Goal: Task Accomplishment & Management: Manage account settings

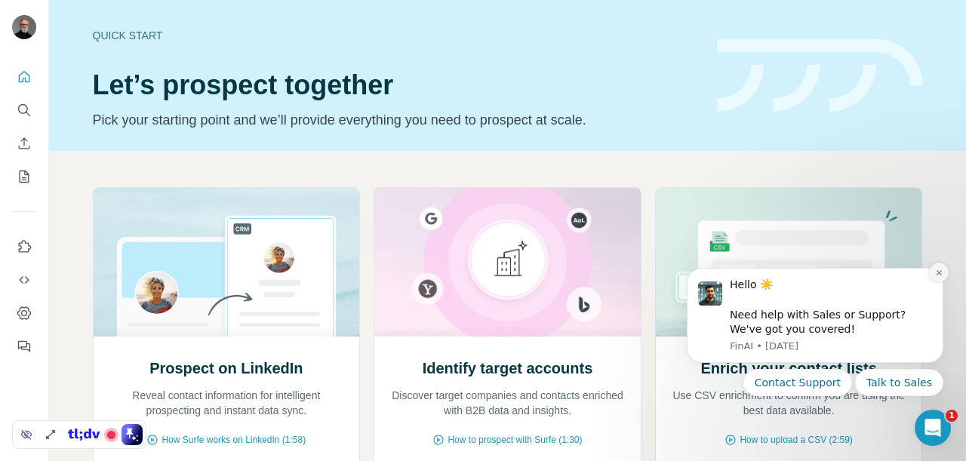
click at [944, 273] on button "Dismiss notification" at bounding box center [939, 273] width 20 height 20
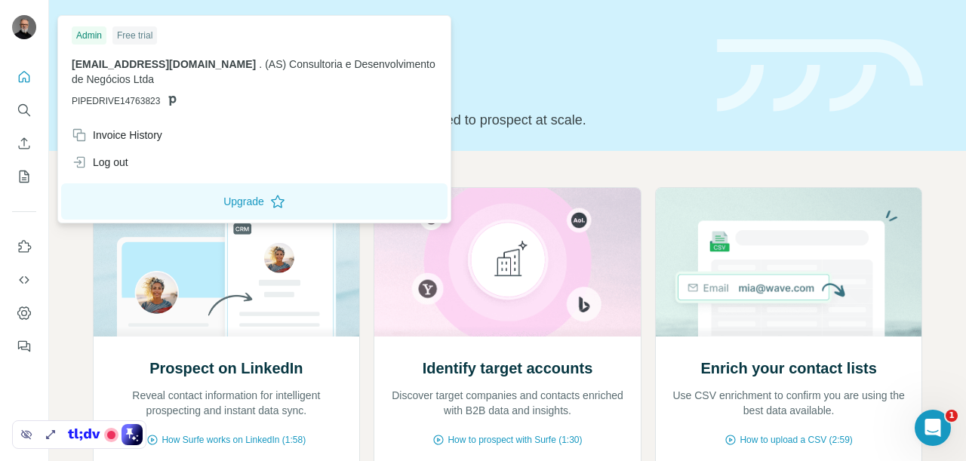
click at [25, 21] on img at bounding box center [24, 27] width 24 height 24
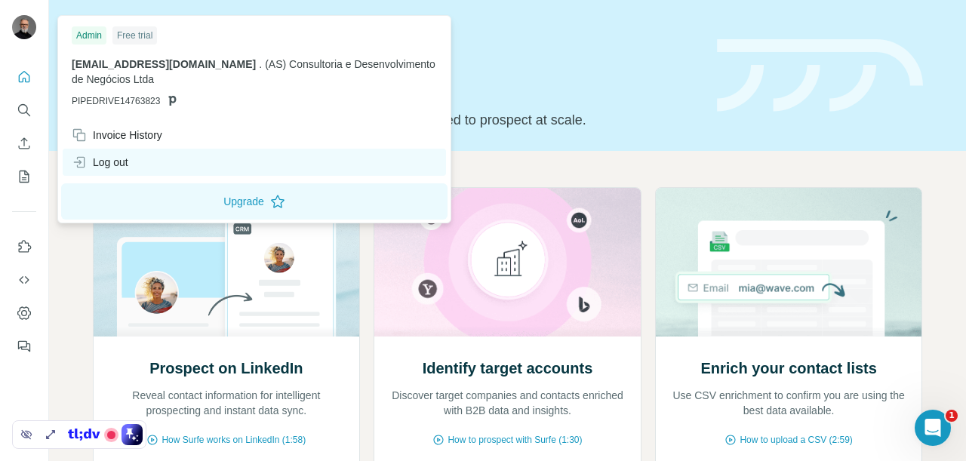
click at [124, 169] on div "Log out" at bounding box center [100, 162] width 57 height 15
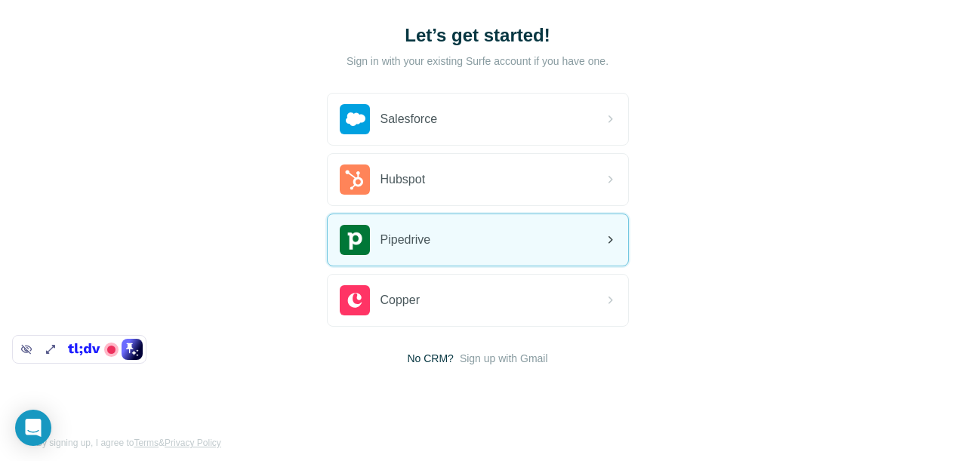
scroll to position [99, 0]
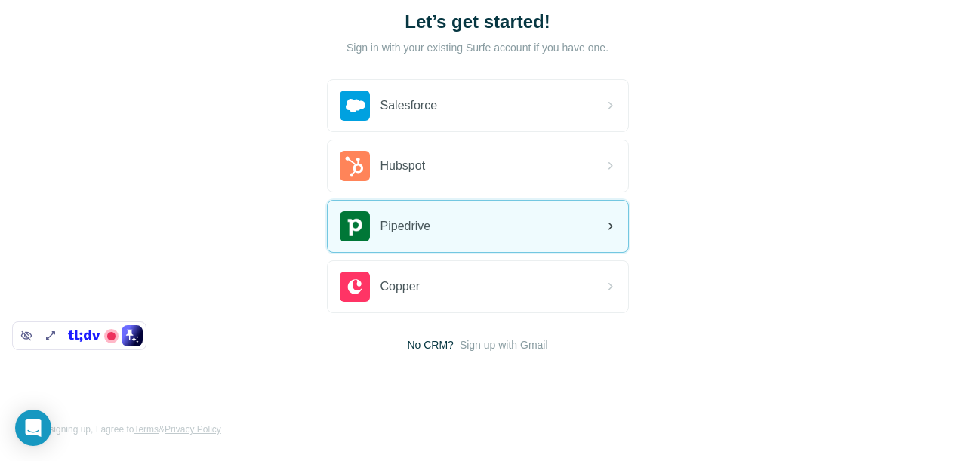
click at [353, 229] on div "Pipedrive" at bounding box center [478, 226] width 300 height 51
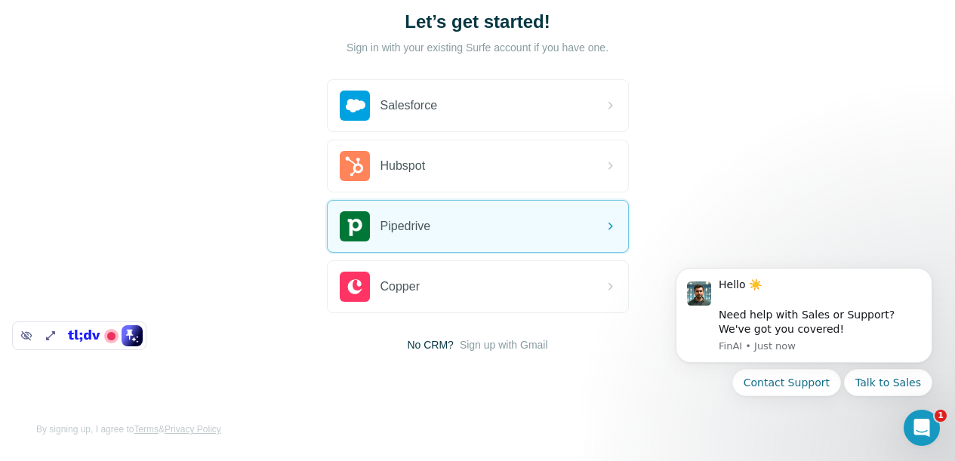
scroll to position [0, 0]
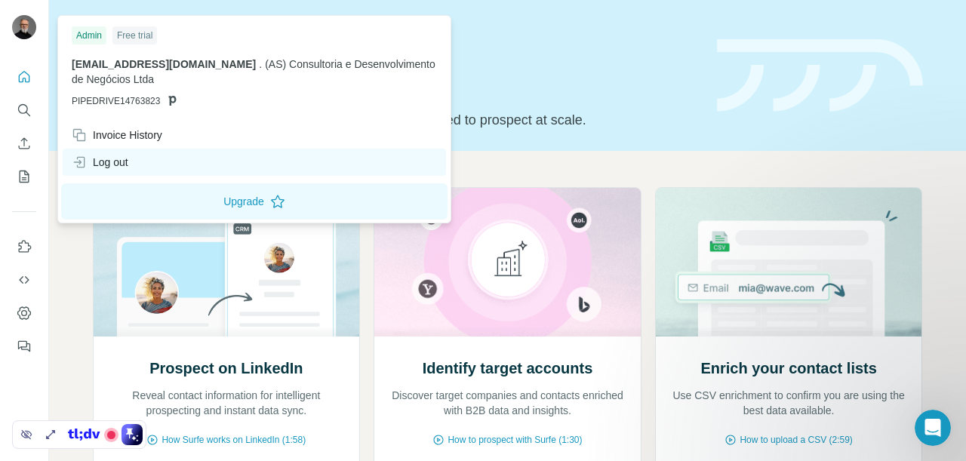
click at [136, 168] on div "Log out" at bounding box center [254, 162] width 383 height 27
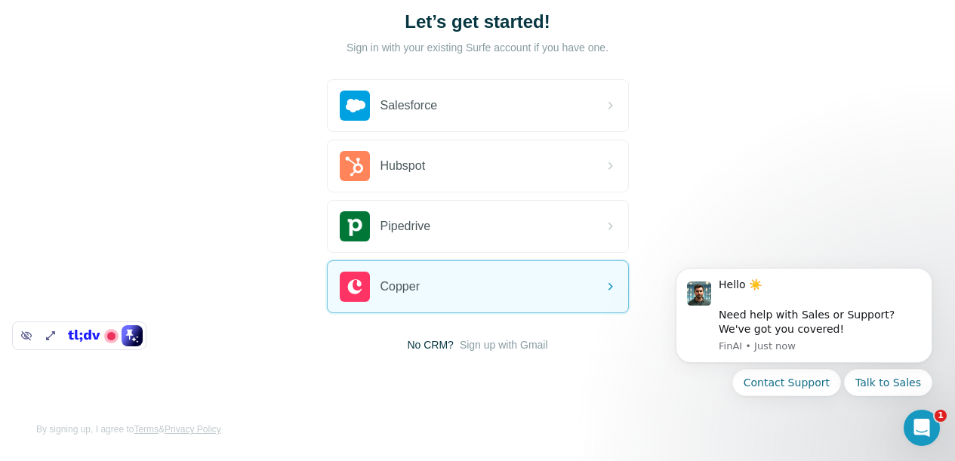
drag, startPoint x: 80, startPoint y: 345, endPoint x: 72, endPoint y: 519, distance: 173.8
click at [72, 460] on html "Let’s get started! Sign in with your existing Surfe account if you have one. Sa…" at bounding box center [477, 181] width 955 height 560
click at [934, 269] on button "Dismiss notification" at bounding box center [928, 273] width 20 height 20
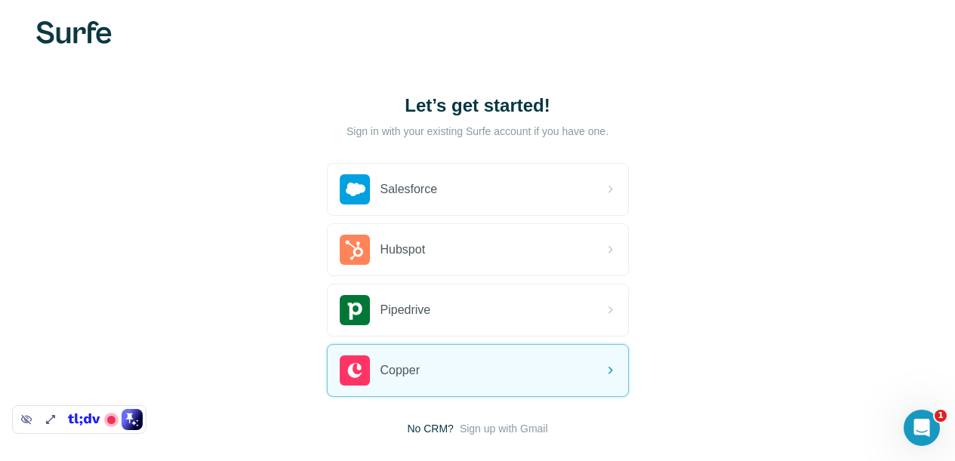
scroll to position [14, 0]
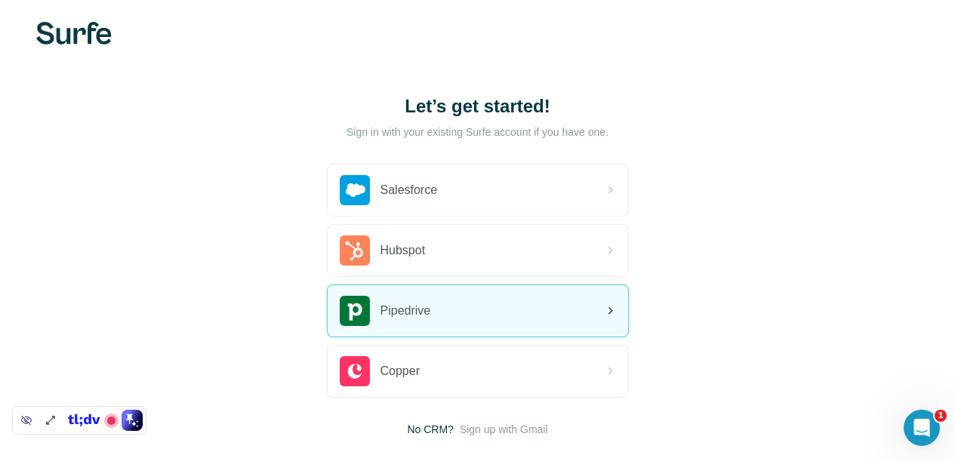
click at [380, 303] on span "Pipedrive" at bounding box center [405, 311] width 51 height 18
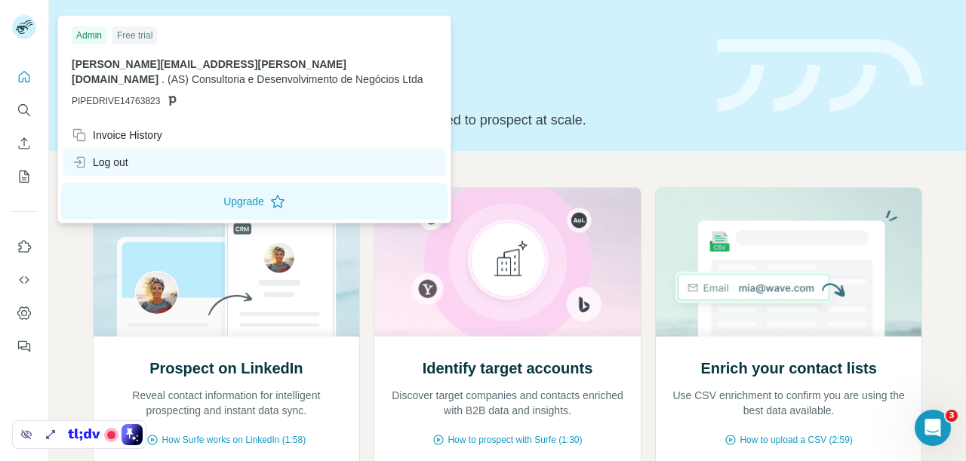
click at [126, 167] on div "Log out" at bounding box center [100, 162] width 57 height 15
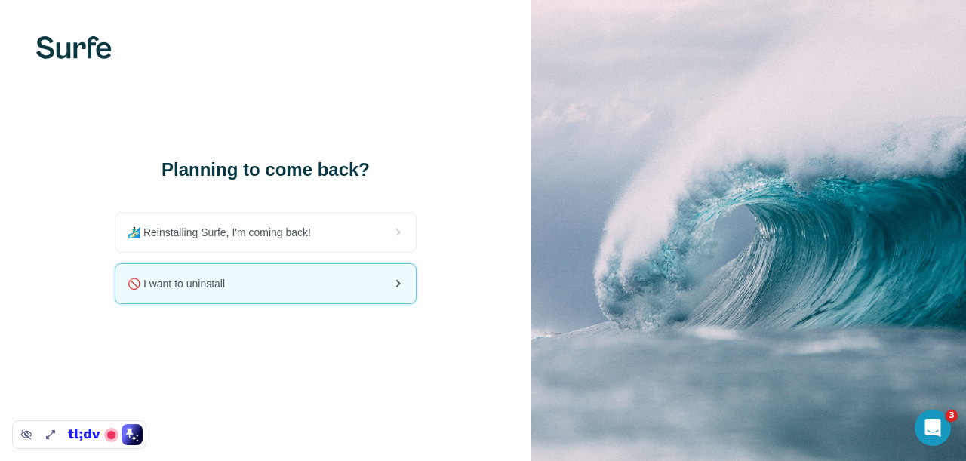
click at [352, 278] on div "🚫 I want to uninstall" at bounding box center [266, 283] width 300 height 39
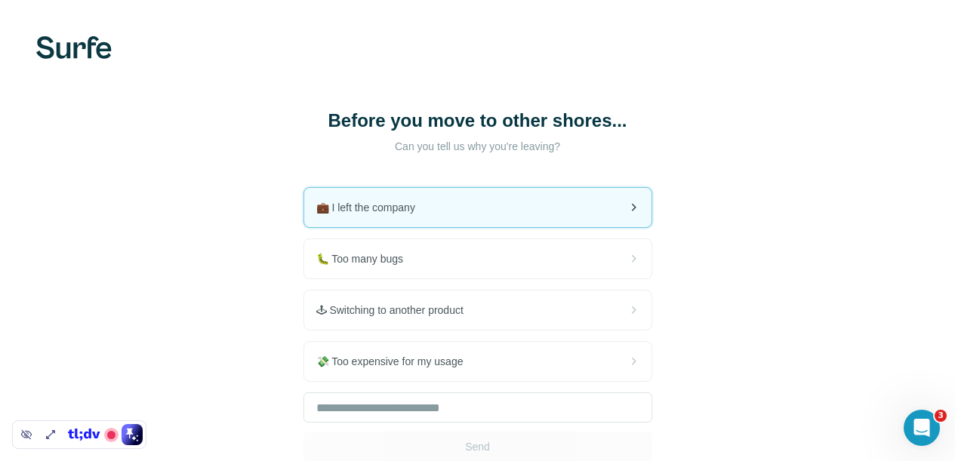
click at [384, 199] on div "💼 I left the company" at bounding box center [477, 207] width 347 height 39
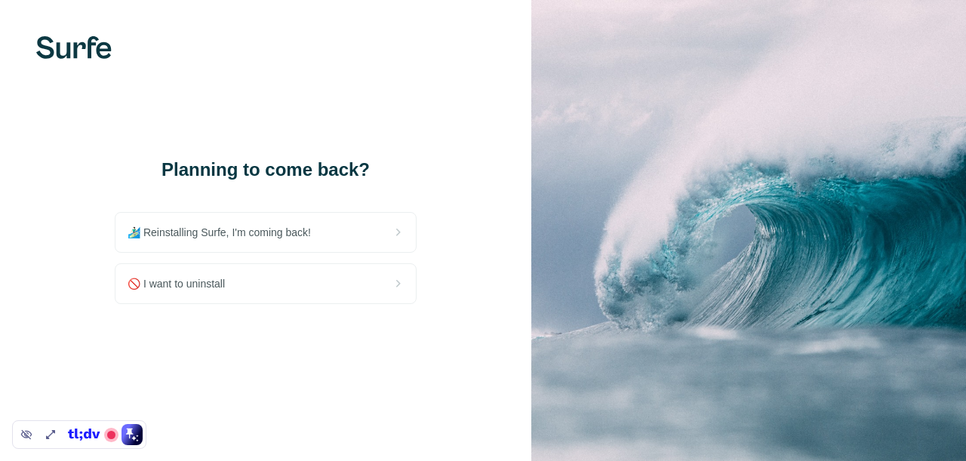
click at [263, 288] on div "🚫 I want to uninstall" at bounding box center [266, 283] width 300 height 39
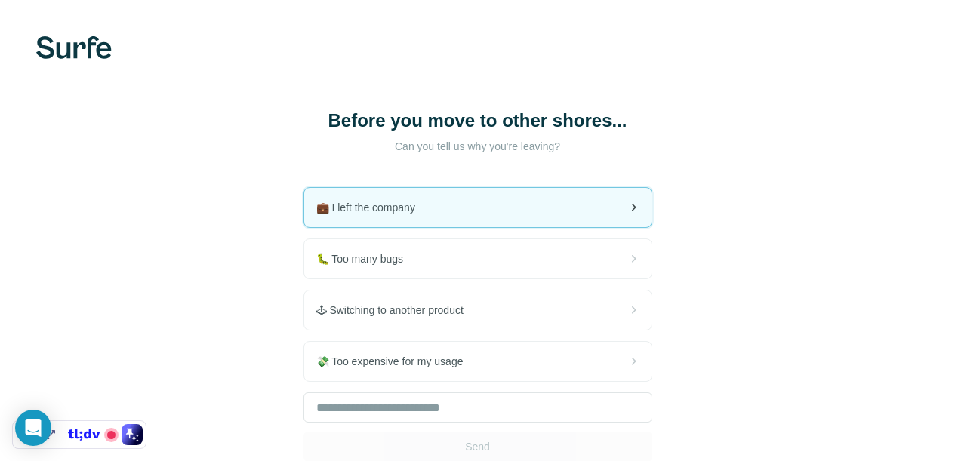
click at [304, 196] on div "💼 I left the company" at bounding box center [477, 207] width 347 height 39
